Goal: Transaction & Acquisition: Purchase product/service

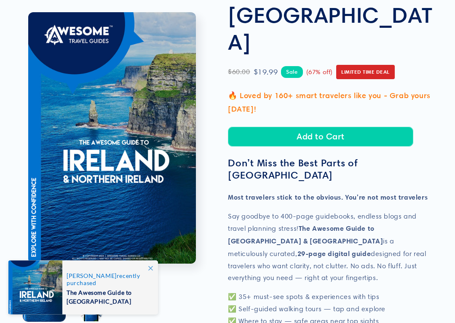
scroll to position [124, 0]
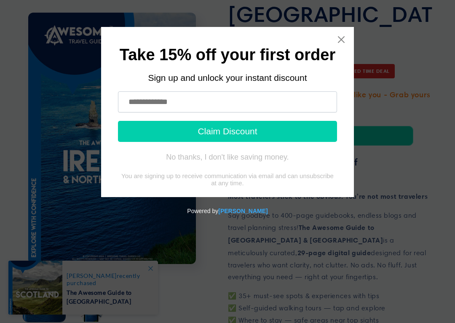
click at [340, 39] on icon "Close widget" at bounding box center [341, 39] width 8 height 8
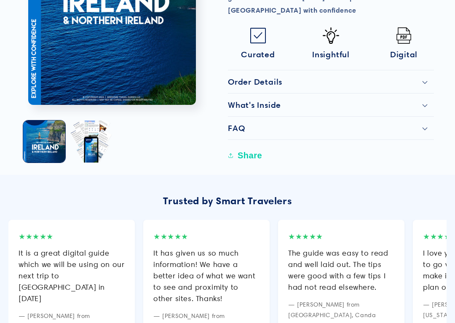
scroll to position [540, 0]
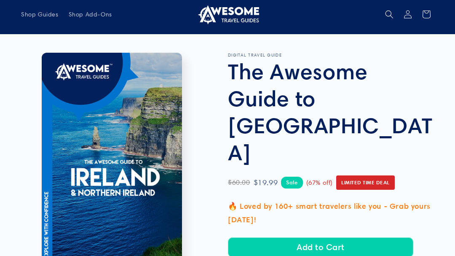
scroll to position [0, 0]
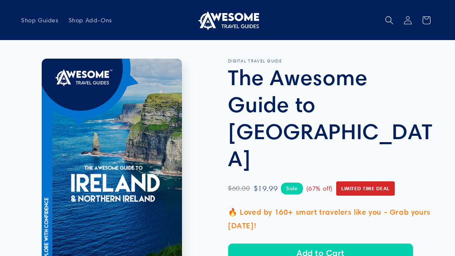
click at [305, 243] on button "Add to Cart" at bounding box center [321, 253] width 186 height 20
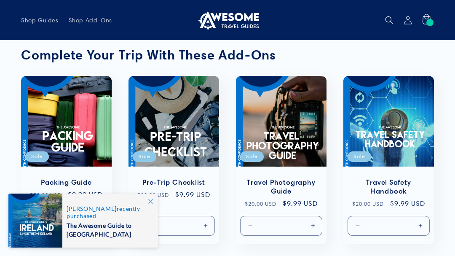
click at [33, 217] on div at bounding box center [35, 221] width 54 height 54
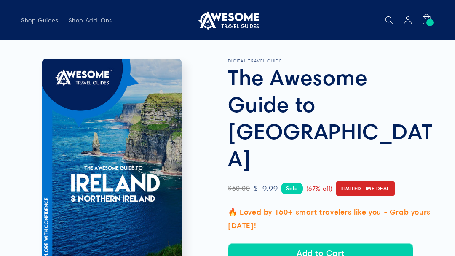
click at [329, 243] on button "Add to Cart" at bounding box center [321, 253] width 186 height 20
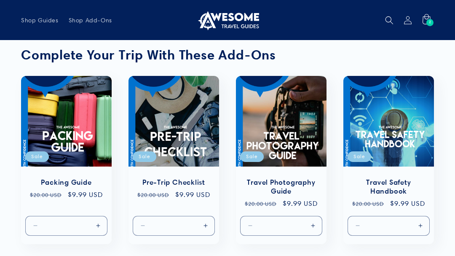
click at [433, 17] on icon at bounding box center [426, 20] width 19 height 19
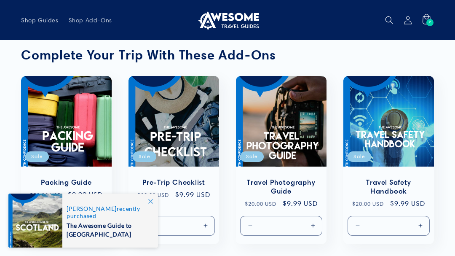
click at [143, 187] on link "Pre-Trip Checklist" at bounding box center [174, 182] width 74 height 9
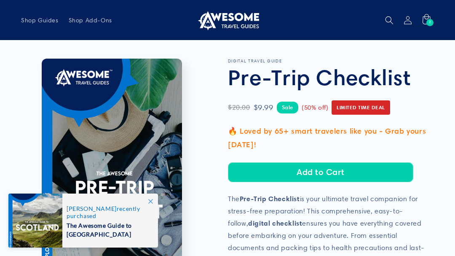
click at [426, 18] on icon at bounding box center [426, 20] width 19 height 19
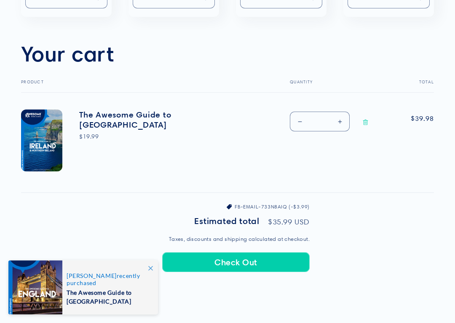
scroll to position [227, 0]
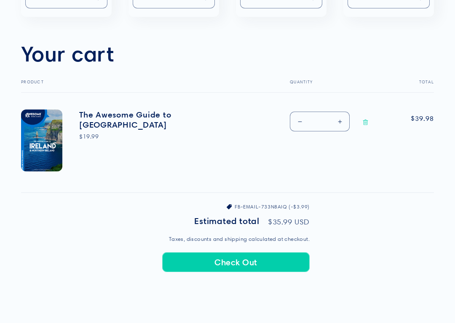
click at [303, 120] on button "Decrease quantity for The Awesome Guide to [GEOGRAPHIC_DATA]" at bounding box center [300, 122] width 19 height 20
type input "*"
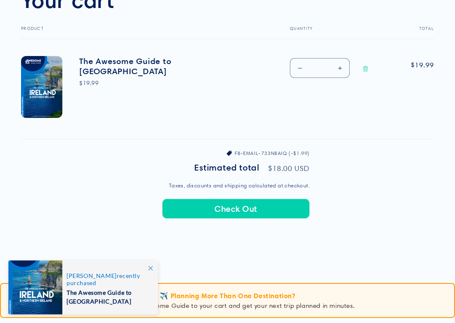
scroll to position [281, 0]
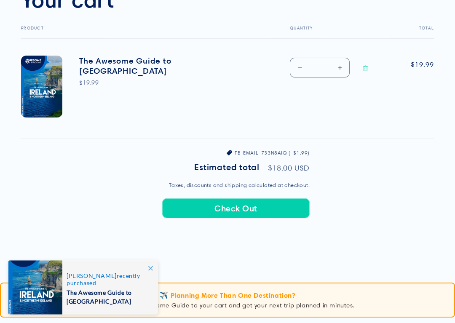
click at [164, 230] on shopify-apple-pay-button at bounding box center [163, 229] width 2 height 8
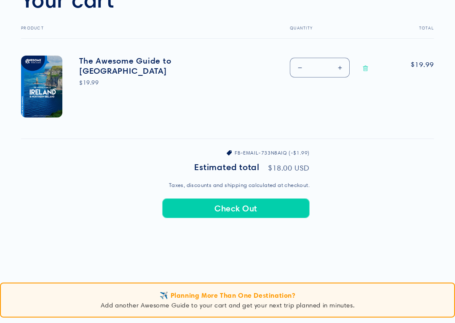
click at [300, 65] on button "Decrease quantity for The Awesome Guide to [GEOGRAPHIC_DATA]" at bounding box center [300, 68] width 19 height 20
type input "*"
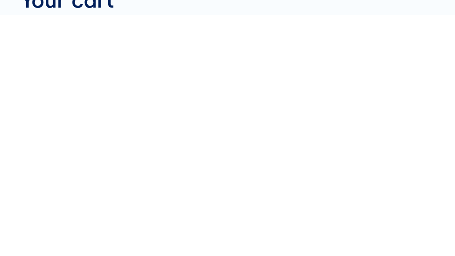
scroll to position [0, 0]
